Goal: Task Accomplishment & Management: Use online tool/utility

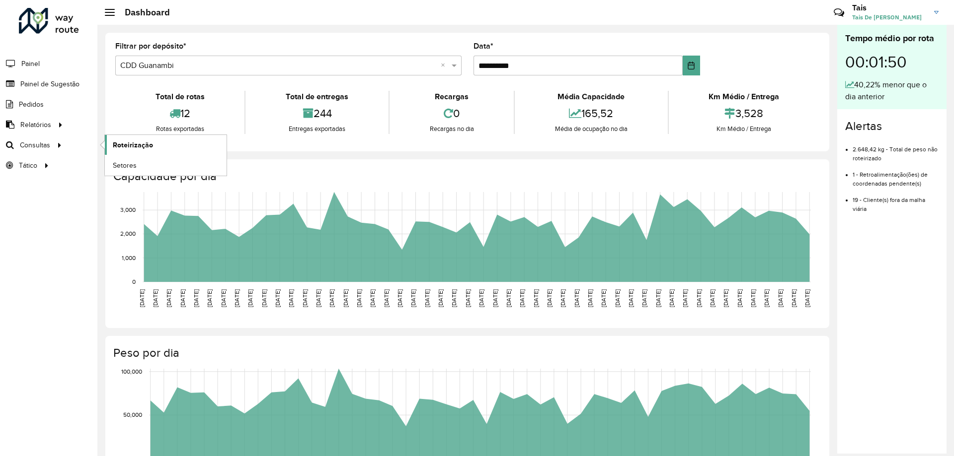
click at [131, 145] on span "Roteirização" at bounding box center [133, 145] width 40 height 10
click at [55, 82] on span "Painel de Sugestão" at bounding box center [51, 84] width 62 height 10
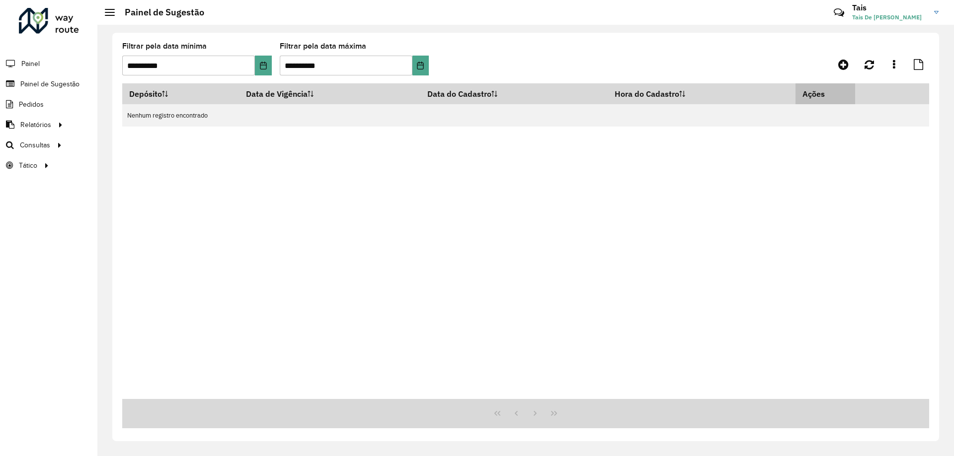
click at [823, 94] on th "Ações" at bounding box center [825, 93] width 60 height 21
click at [822, 85] on th "Ações" at bounding box center [825, 93] width 60 height 21
click at [257, 64] on button "Choose Date" at bounding box center [263, 66] width 16 height 20
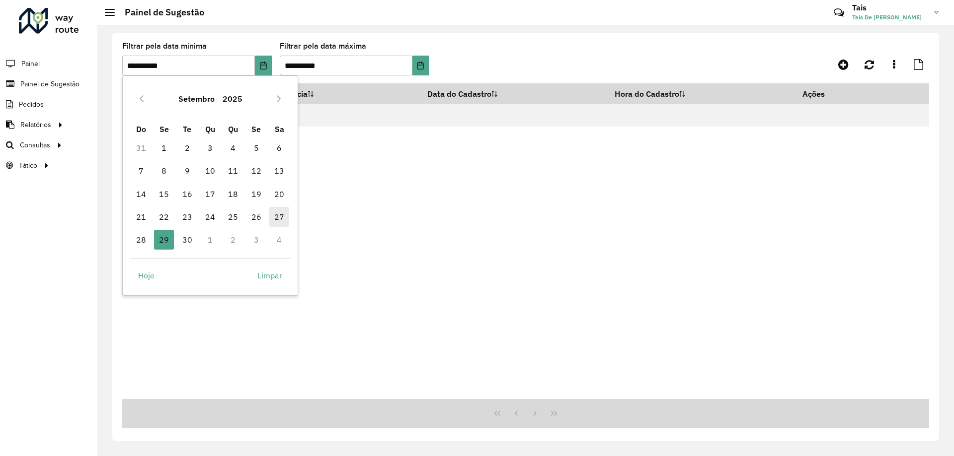
click at [279, 215] on span "27" at bounding box center [279, 217] width 20 height 20
type input "**********"
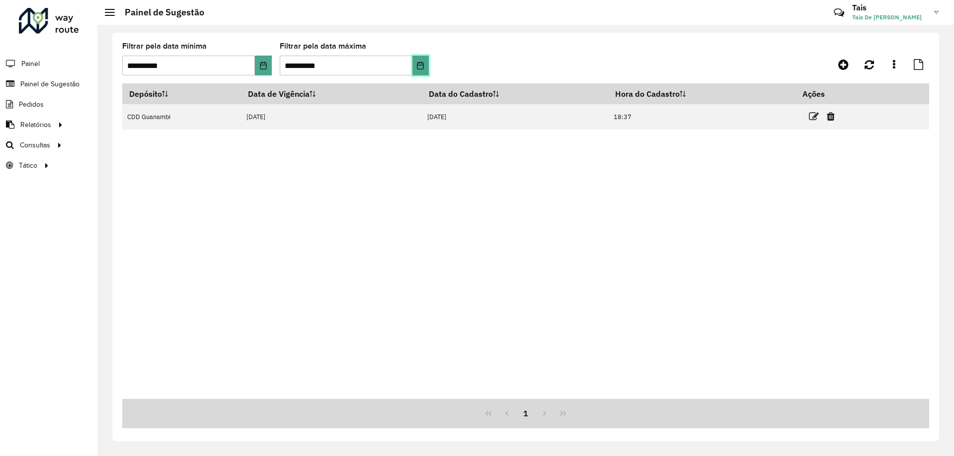
click at [422, 62] on icon "Choose Date" at bounding box center [420, 66] width 6 height 8
click at [562, 186] on div "Depósito Data de Vigência Data do Cadastro Hora do Cadastro Ações CDD Guanambi …" at bounding box center [525, 241] width 807 height 316
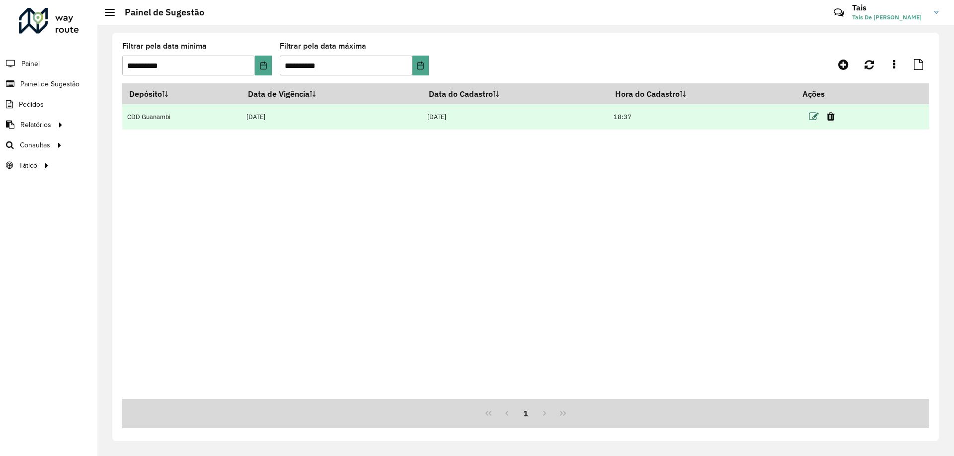
click at [815, 115] on icon at bounding box center [814, 117] width 10 height 10
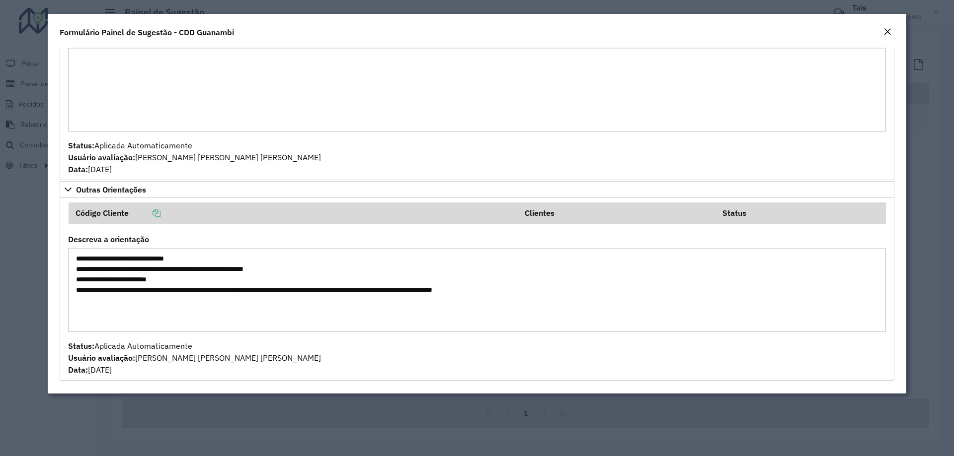
scroll to position [650, 0]
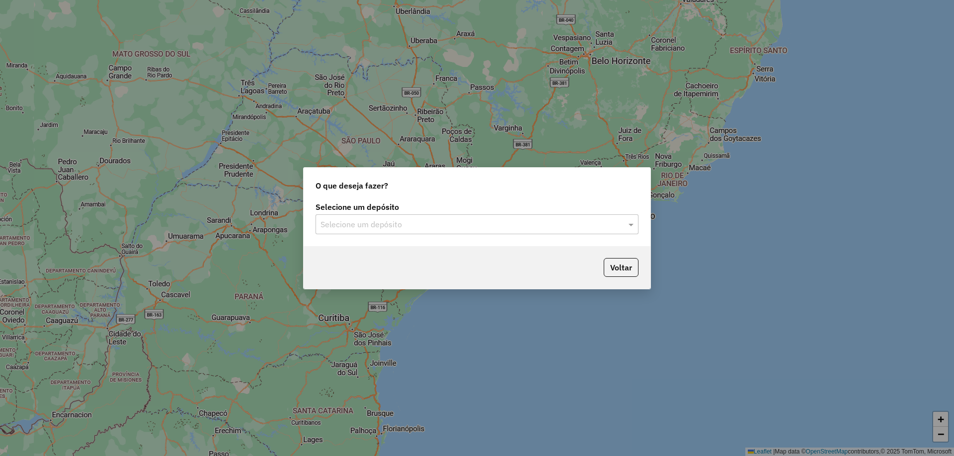
click at [396, 226] on input "text" at bounding box center [466, 225] width 293 height 12
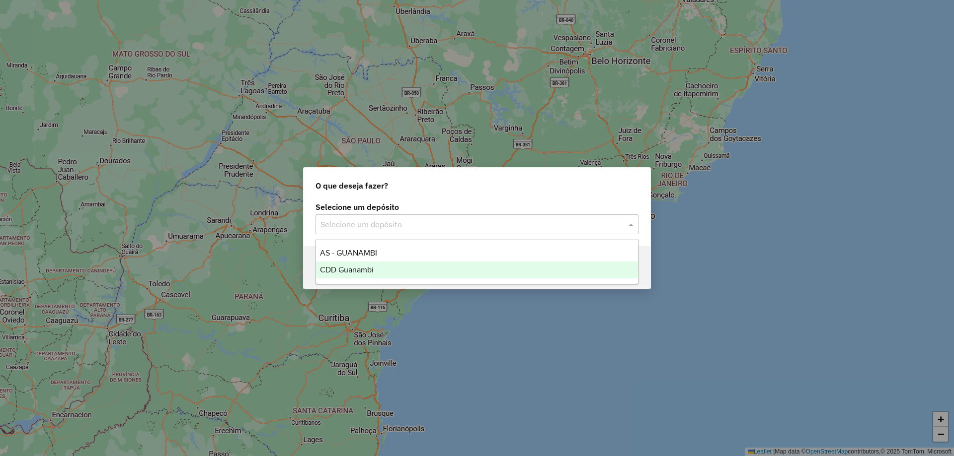
click at [362, 272] on span "CDD Guanambi" at bounding box center [347, 270] width 54 height 8
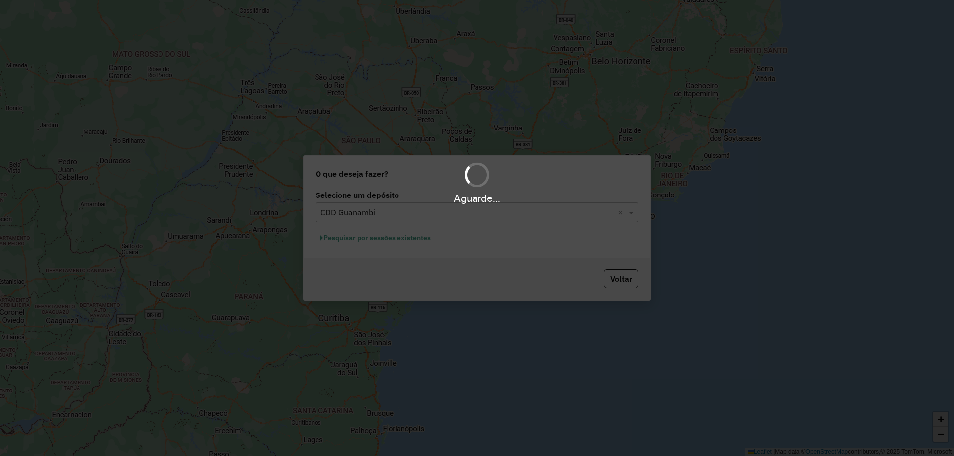
click at [409, 243] on div "Aguarde..." at bounding box center [477, 228] width 954 height 456
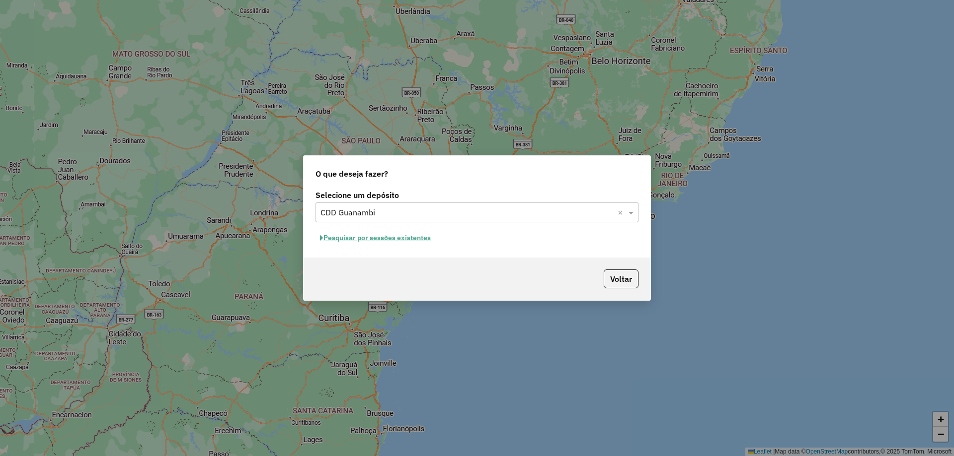
click at [422, 239] on button "Pesquisar por sessões existentes" at bounding box center [375, 237] width 120 height 15
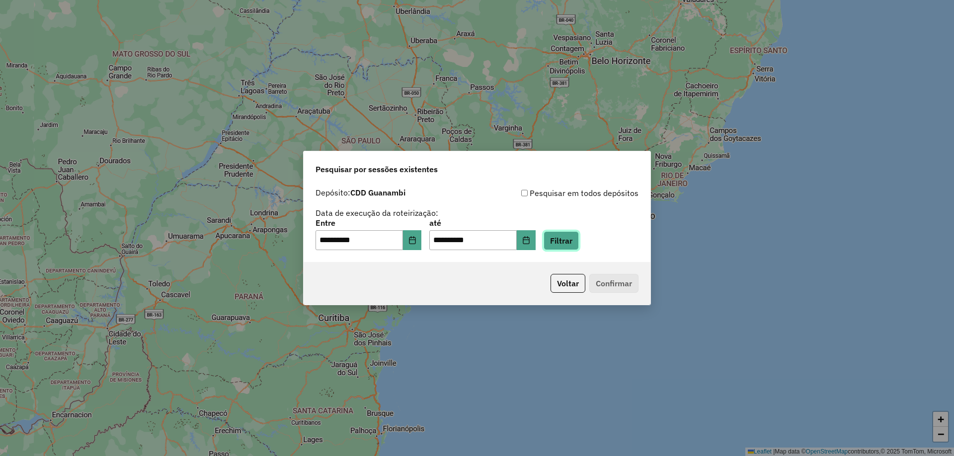
click at [568, 242] on button "Filtrar" at bounding box center [560, 240] width 35 height 19
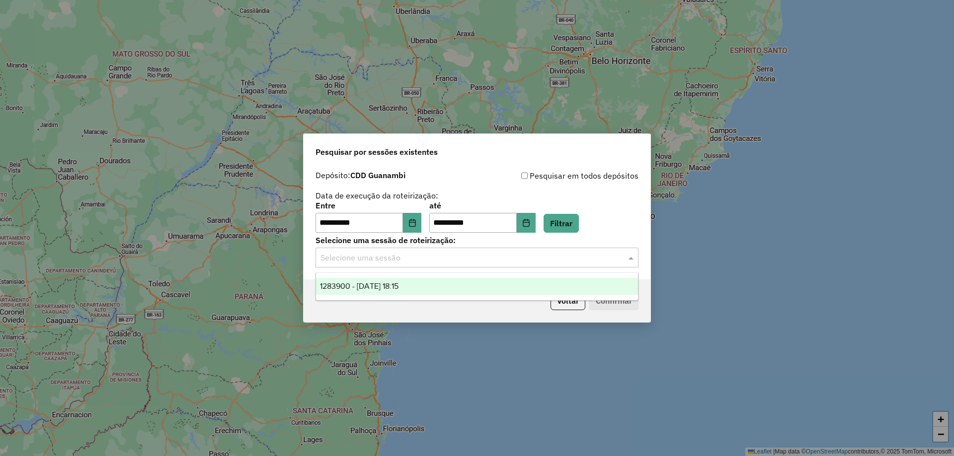
drag, startPoint x: 434, startPoint y: 259, endPoint x: 429, endPoint y: 262, distance: 5.4
click at [432, 260] on input "text" at bounding box center [466, 258] width 293 height 12
click at [387, 290] on span "1283900 - 27/09/2025 18:15" at bounding box center [359, 286] width 78 height 8
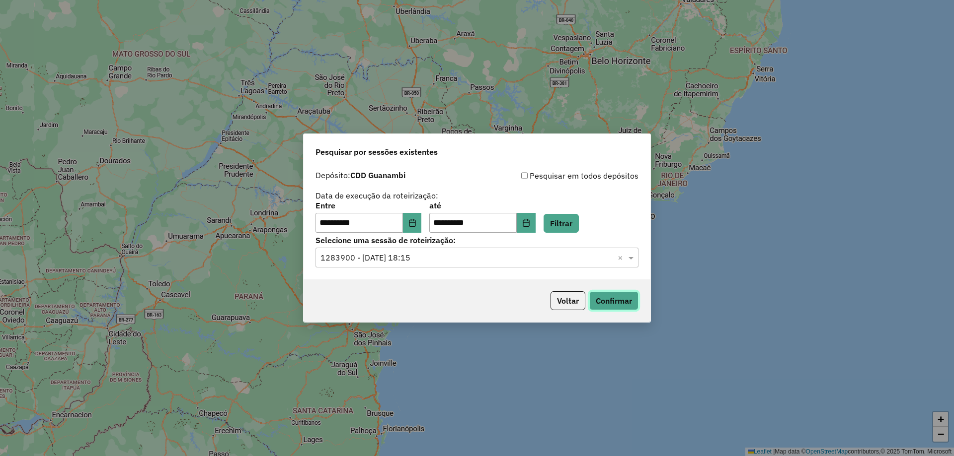
click at [592, 304] on button "Confirmar" at bounding box center [613, 301] width 49 height 19
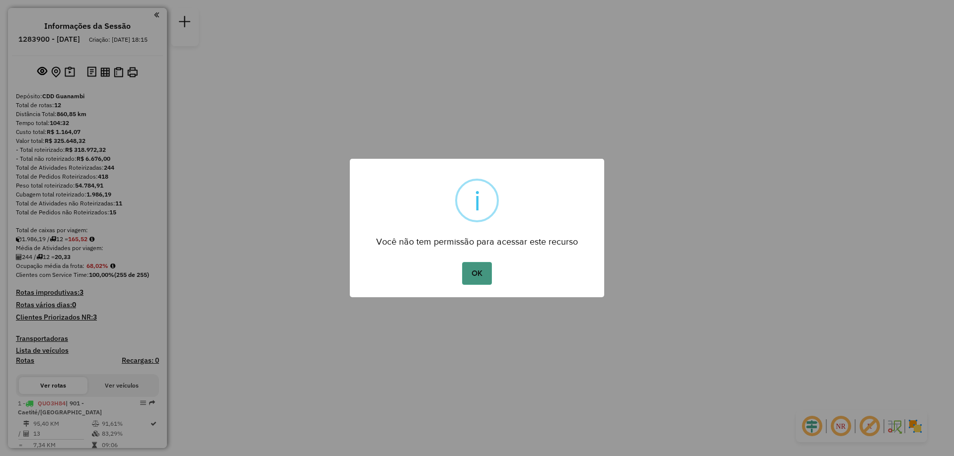
click at [477, 264] on button "OK" at bounding box center [476, 273] width 29 height 23
